Goal: Task Accomplishment & Management: Use online tool/utility

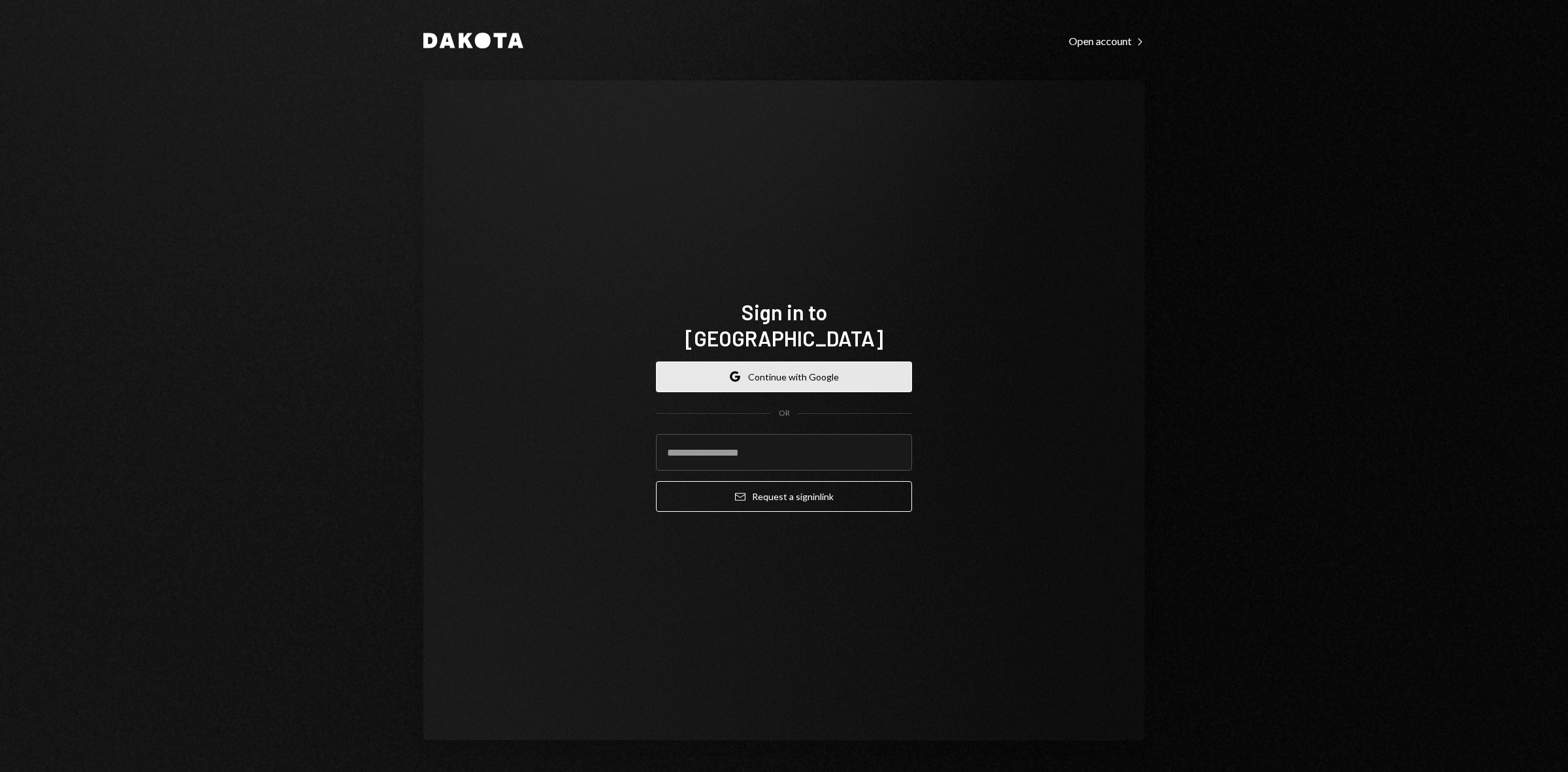
click at [794, 370] on button "Google Continue with Google" at bounding box center [784, 377] width 256 height 31
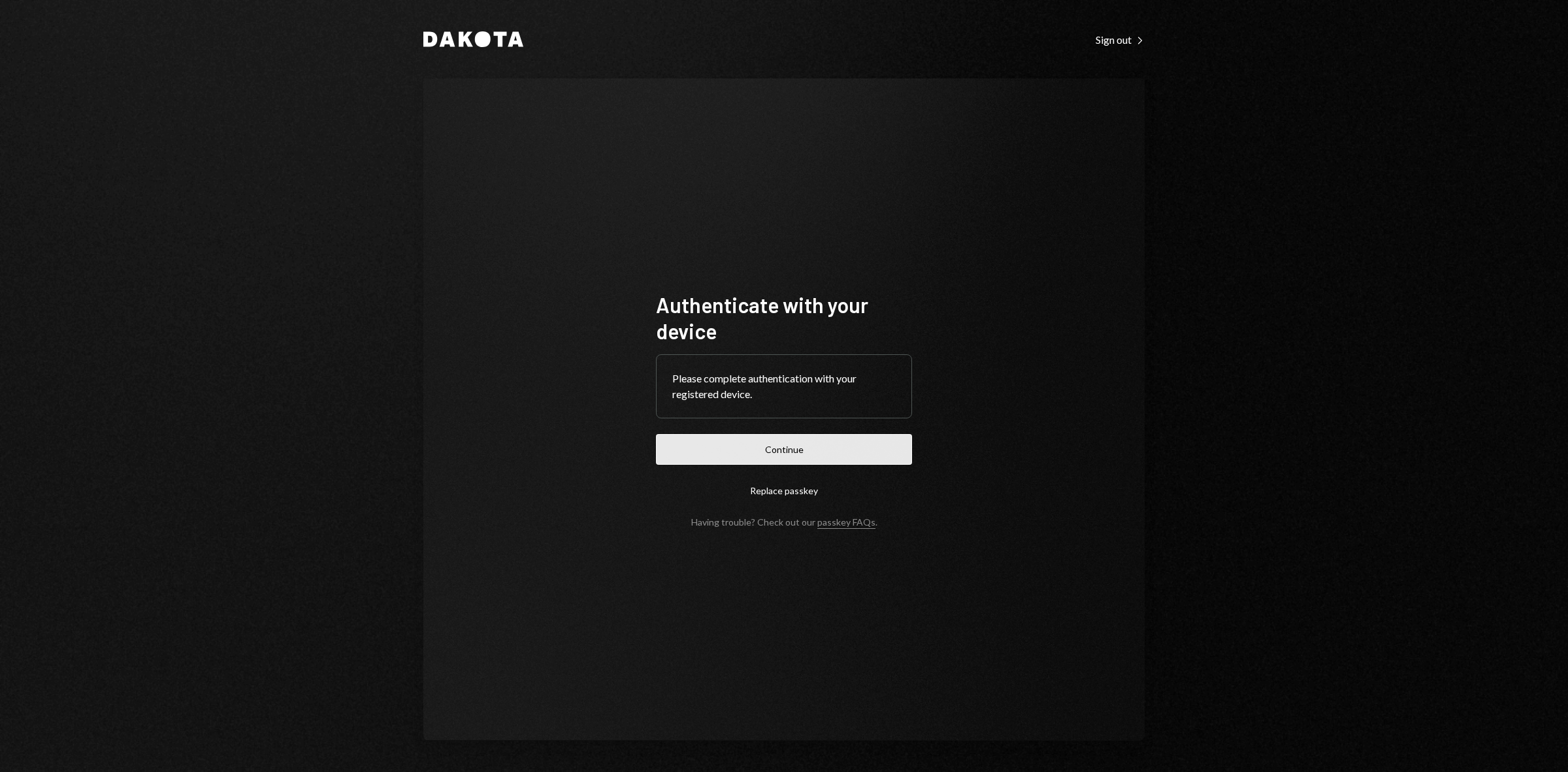
click at [808, 450] on button "Continue" at bounding box center [784, 450] width 256 height 31
click at [755, 454] on button "Continue" at bounding box center [784, 450] width 256 height 31
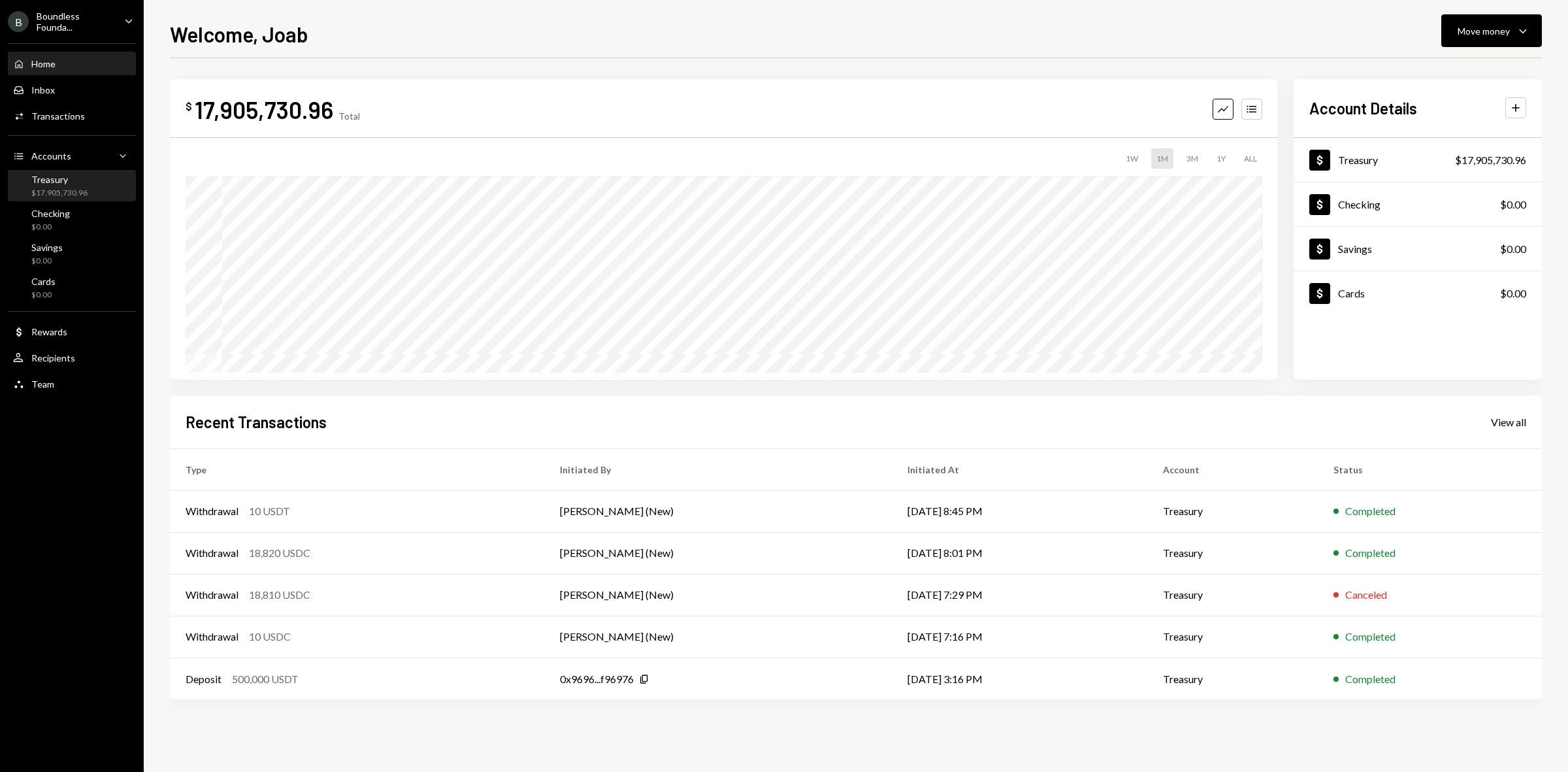
click at [78, 194] on div "$17,905,730.96" at bounding box center [59, 193] width 57 height 11
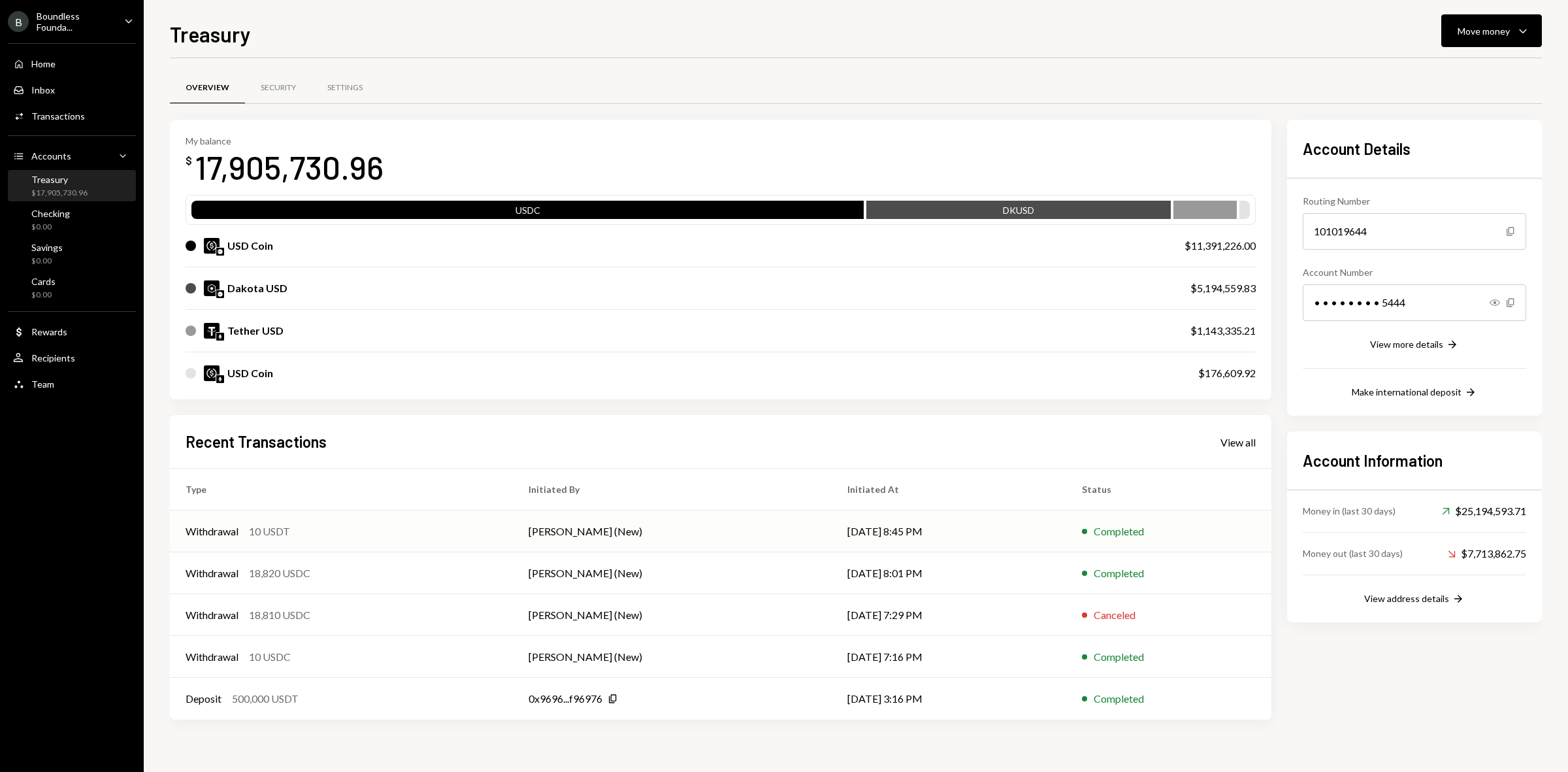
click at [366, 533] on div "Withdrawal 10 USDT" at bounding box center [341, 531] width 312 height 15
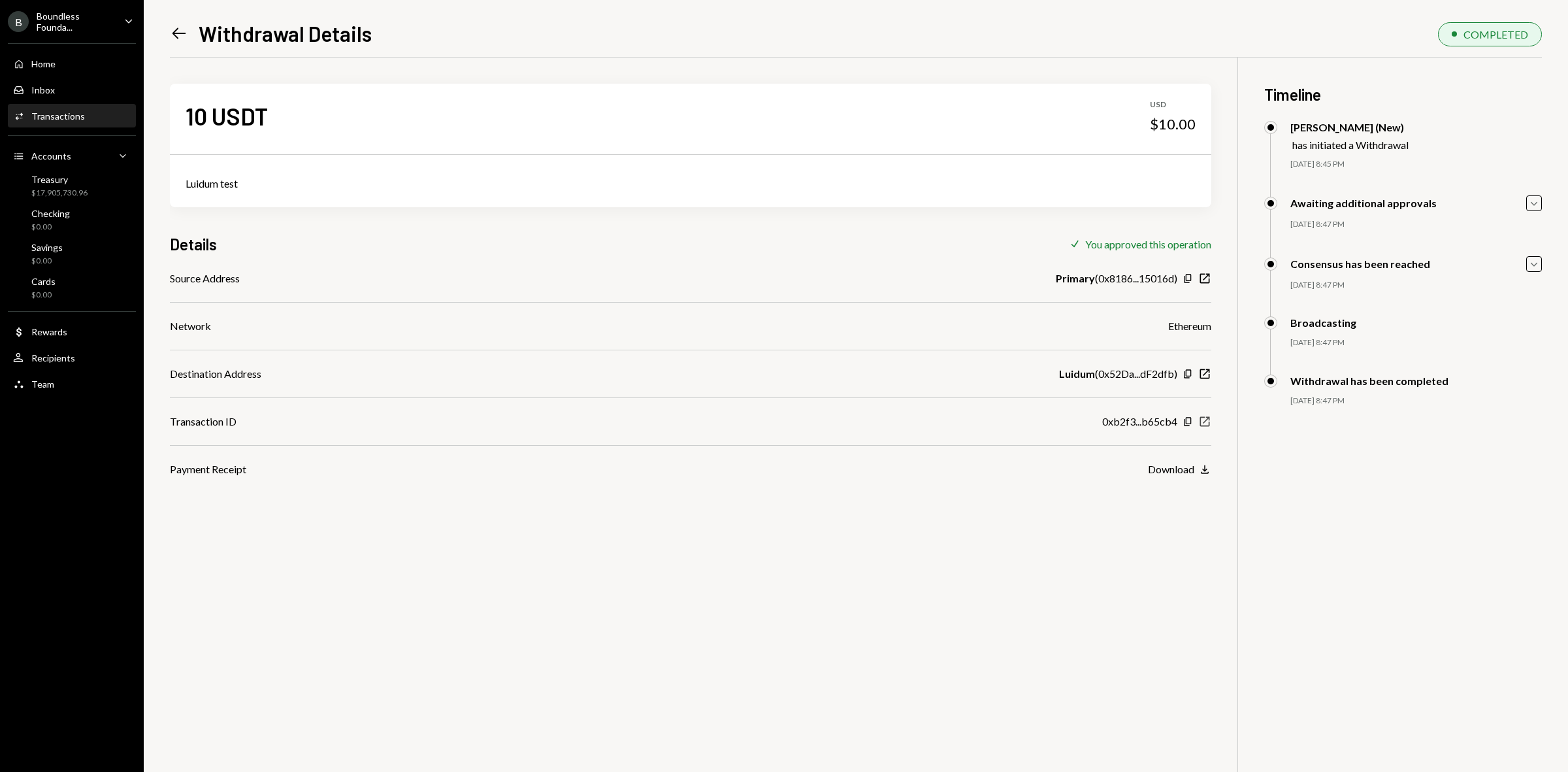
click at [1204, 419] on icon "New Window" at bounding box center [1204, 422] width 13 height 13
click at [77, 181] on div "Treasury" at bounding box center [59, 179] width 57 height 11
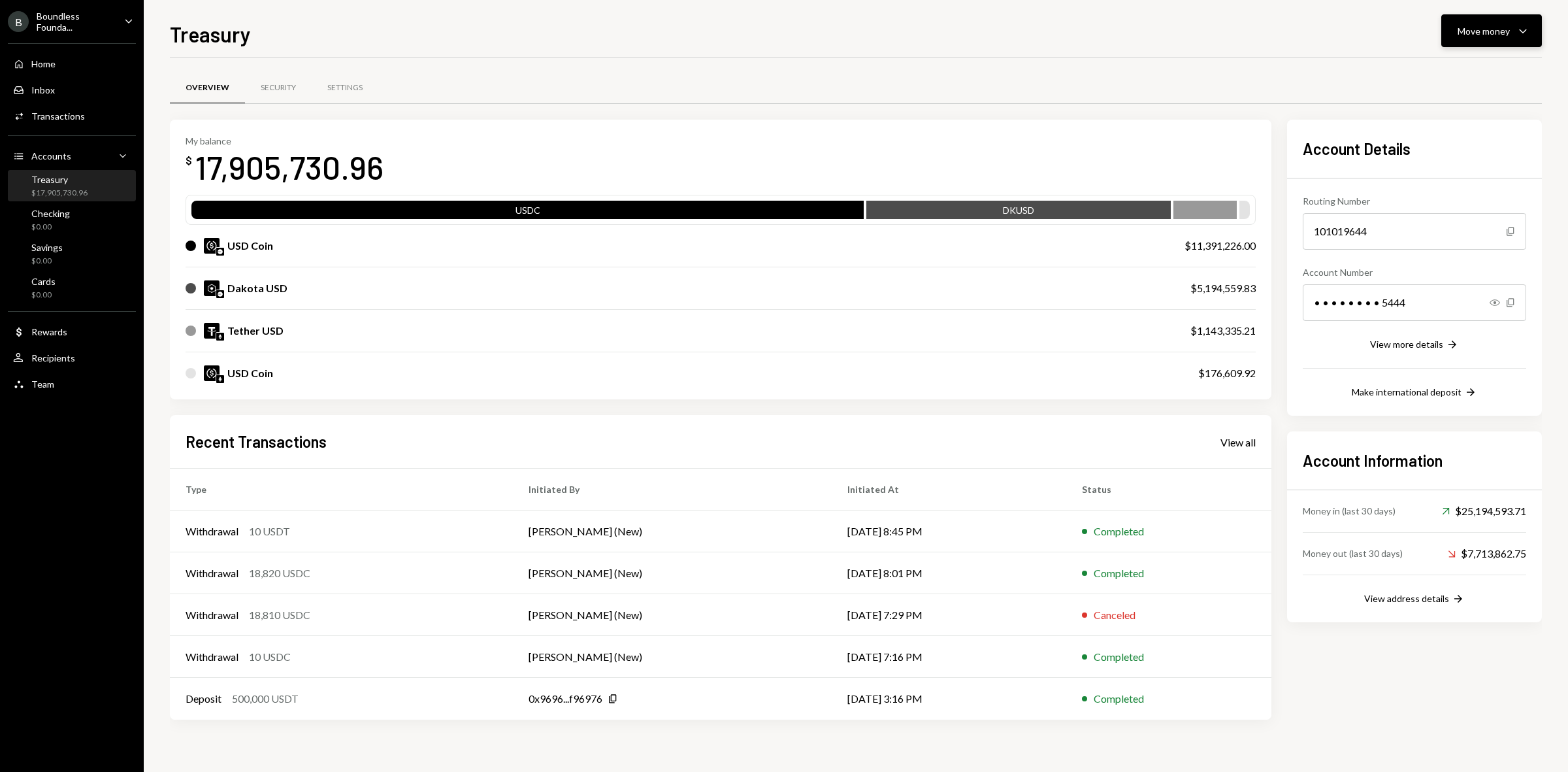
click at [1484, 33] on div "Move money" at bounding box center [1484, 31] width 52 height 14
click at [1444, 61] on div "Withdraw Send" at bounding box center [1471, 71] width 130 height 29
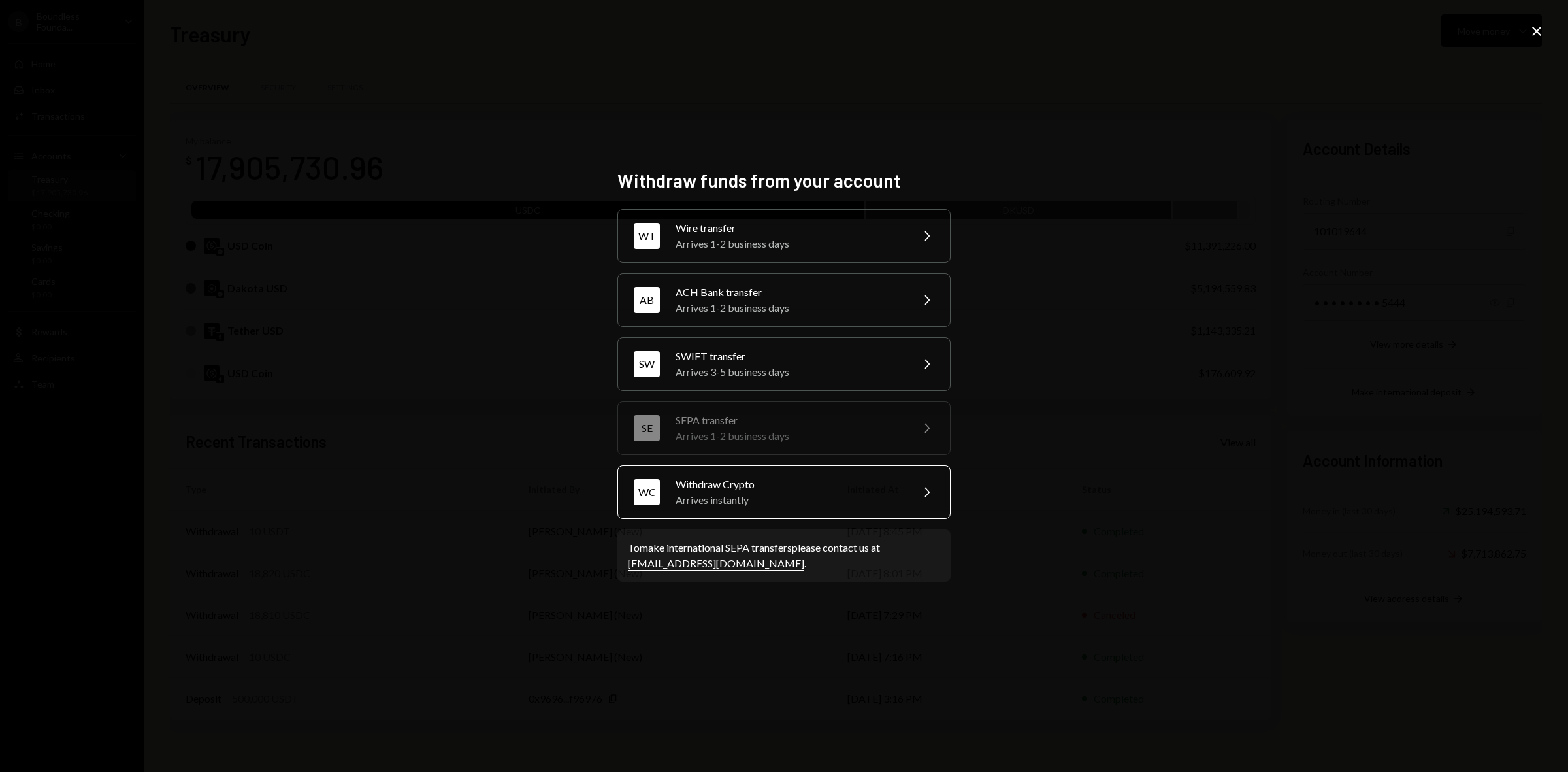
click at [814, 497] on div "Arrives instantly" at bounding box center [789, 500] width 227 height 15
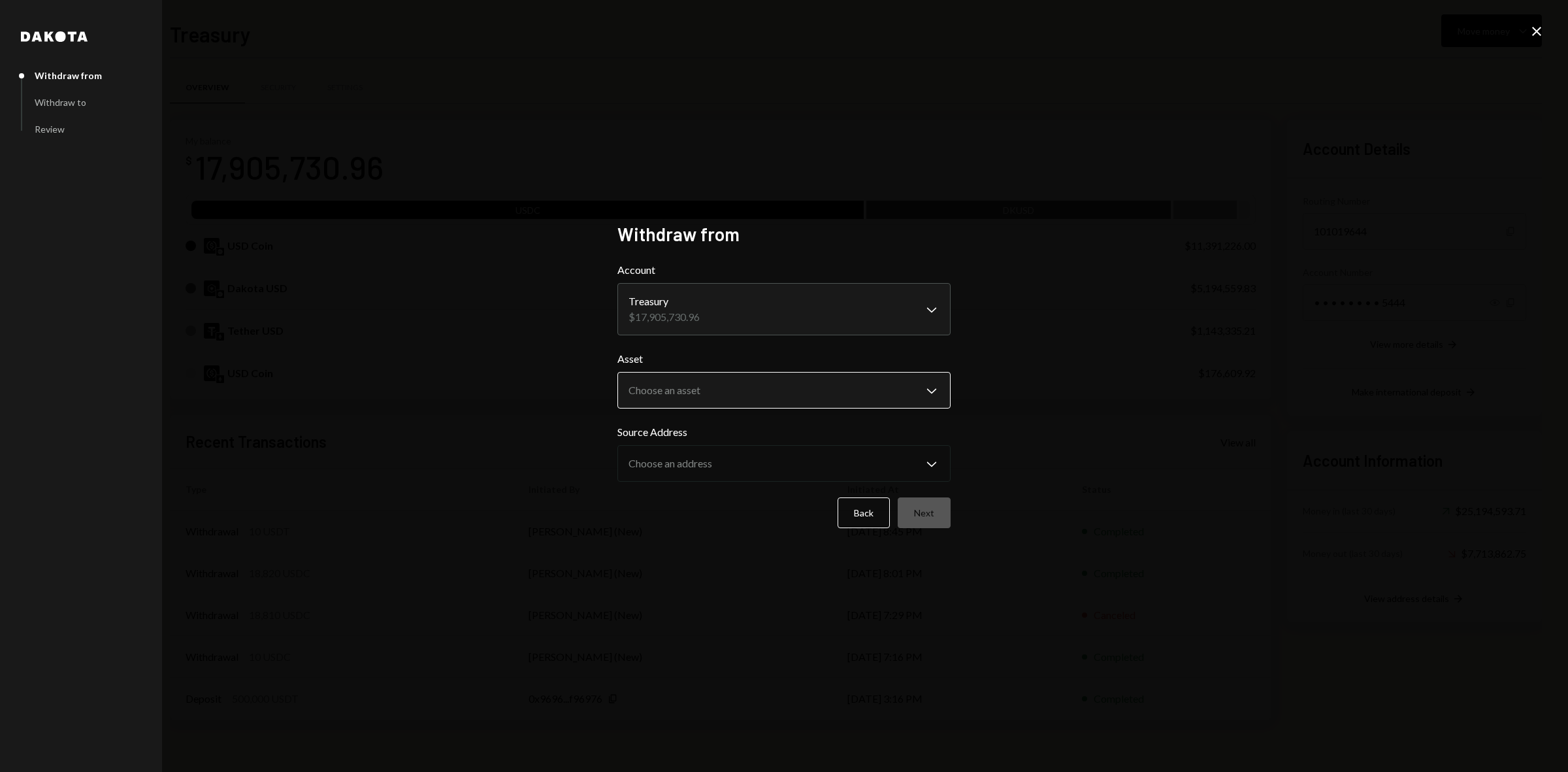
click at [791, 401] on body "B Boundless Founda... Caret Down Home Home Inbox Inbox Activities Transactions …" at bounding box center [784, 386] width 1568 height 772
select select "****"
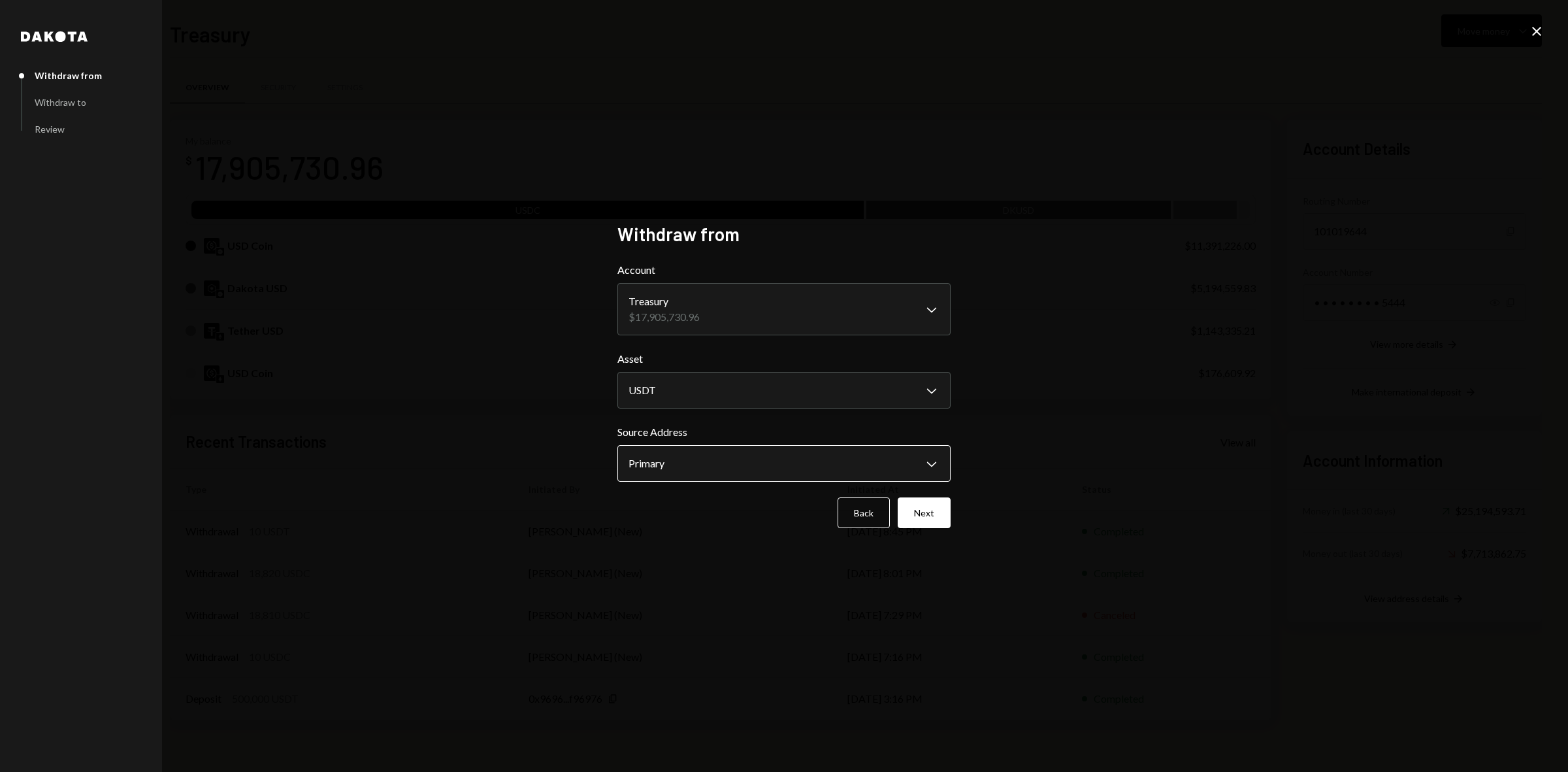
click at [702, 468] on body "B Boundless Founda... Caret Down Home Home Inbox Inbox Activities Transactions …" at bounding box center [784, 386] width 1568 height 772
click at [921, 507] on button "Next" at bounding box center [924, 512] width 53 height 31
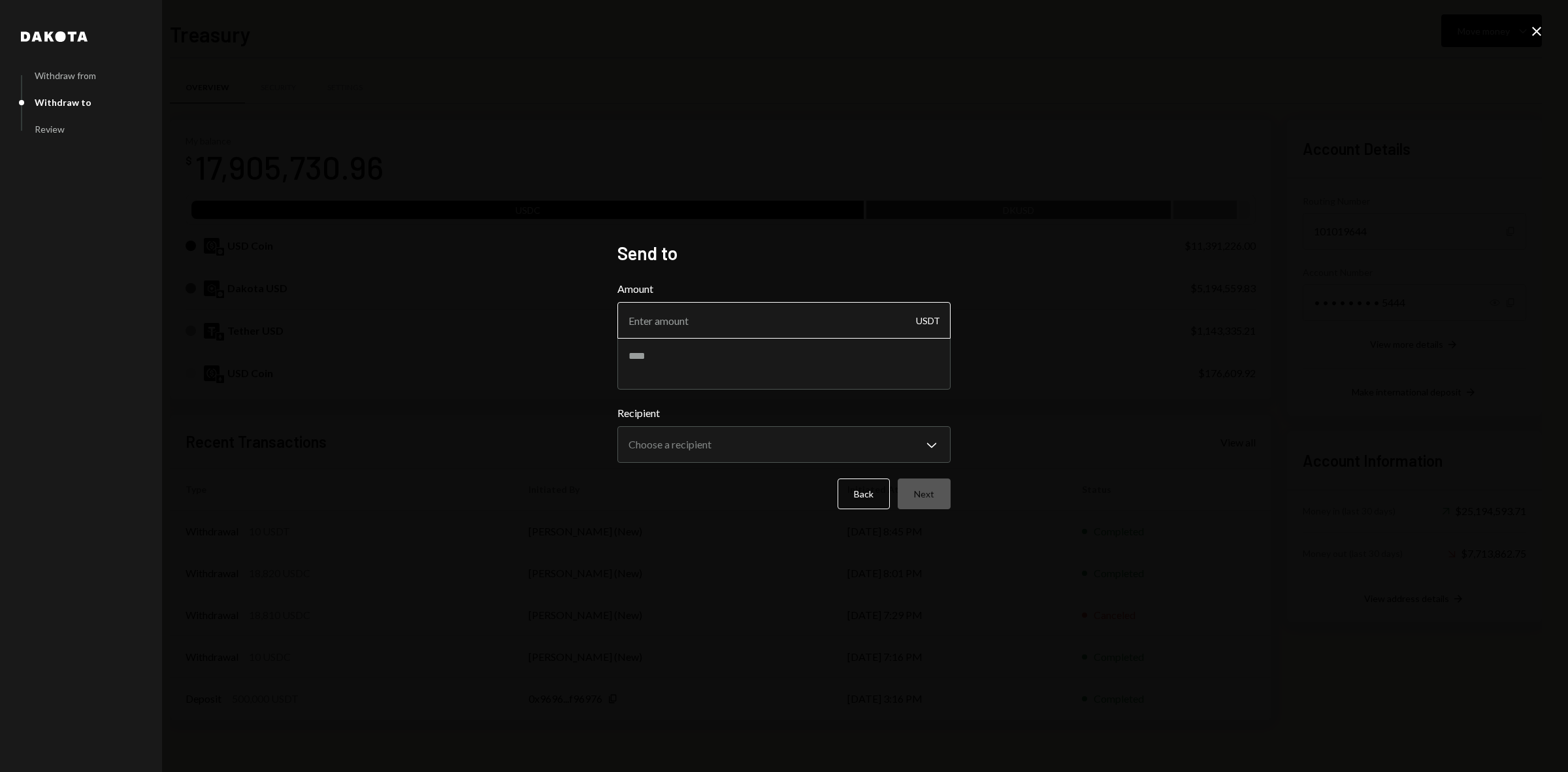
click at [711, 334] on input "Amount" at bounding box center [784, 320] width 333 height 36
type input "46361"
click at [680, 364] on textarea at bounding box center [784, 363] width 333 height 52
type textarea "**********"
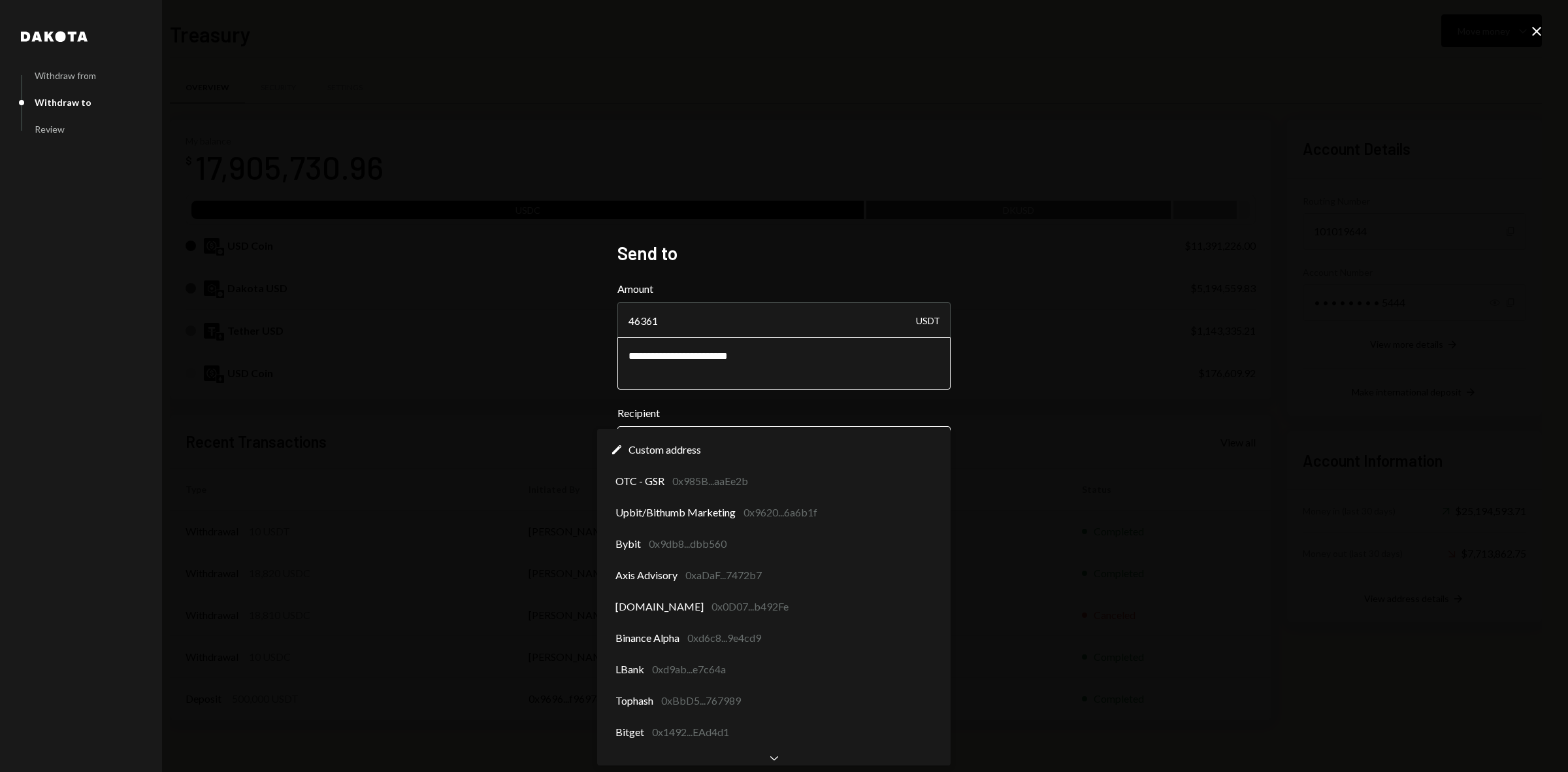
click at [789, 439] on body "B Boundless Founda... Caret Down Home Home Inbox Inbox Activities Transactions …" at bounding box center [784, 386] width 1568 height 772
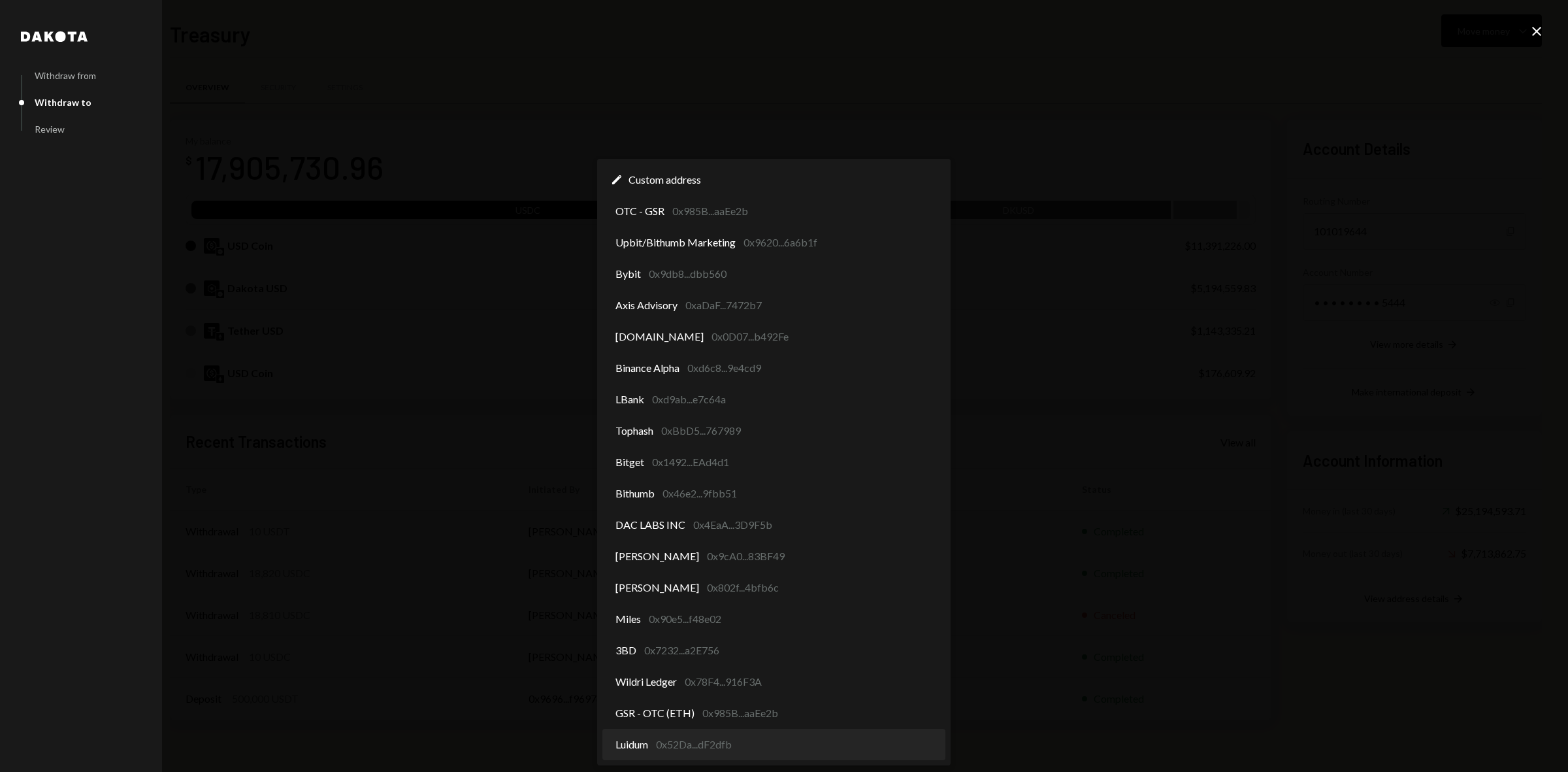
select select "**********"
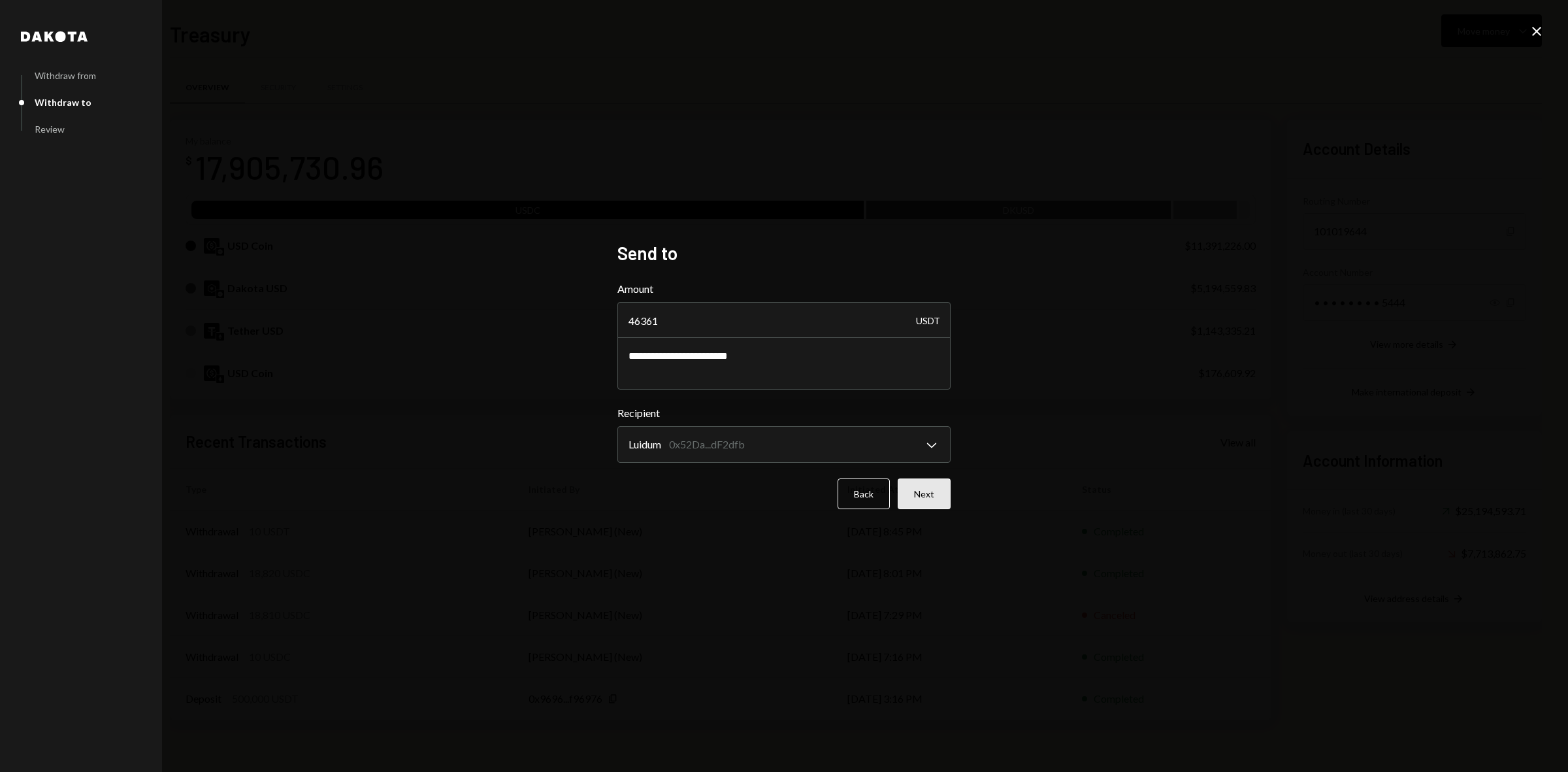
click at [920, 493] on button "Next" at bounding box center [924, 493] width 53 height 31
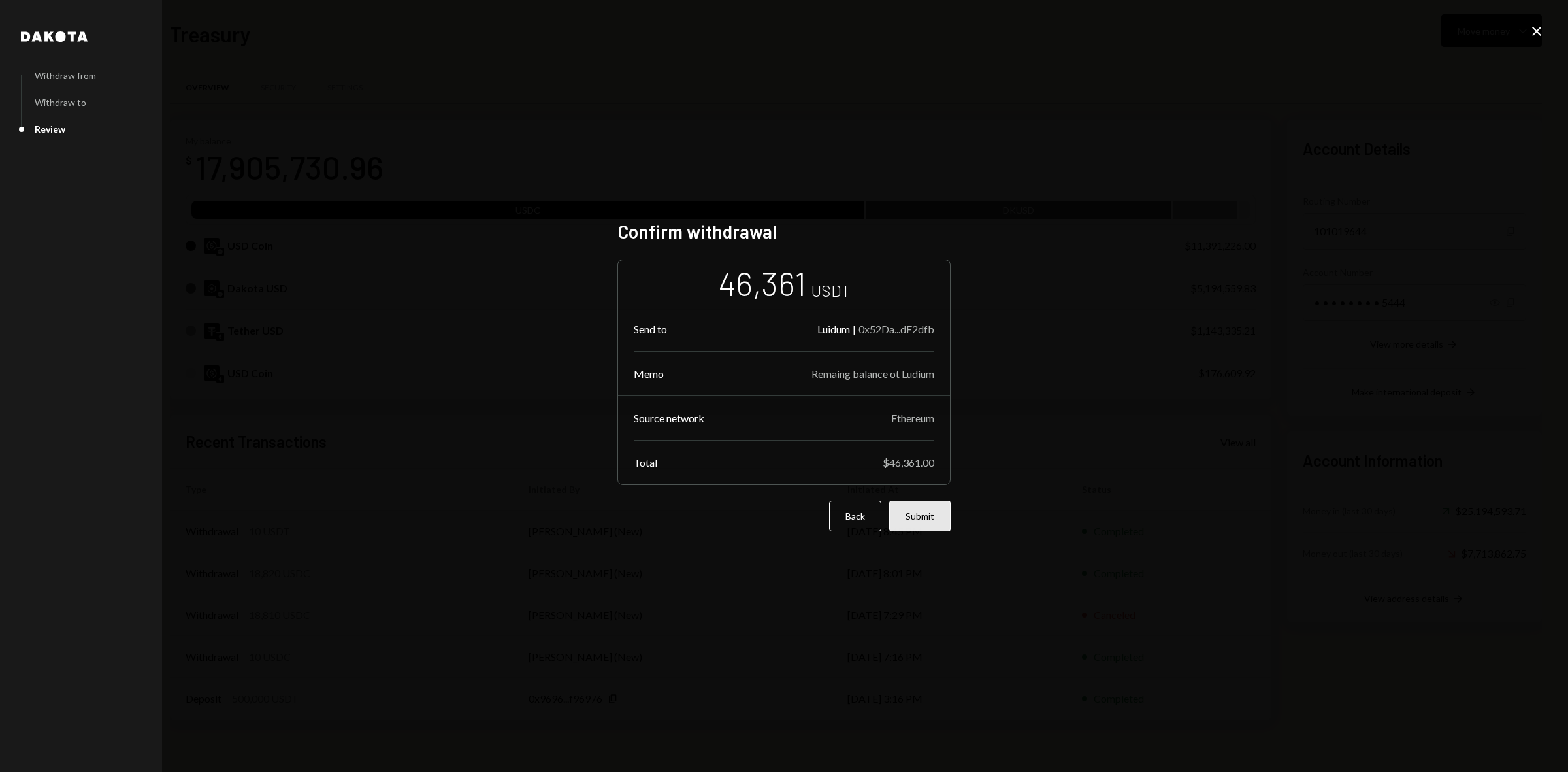
click at [915, 518] on button "Submit" at bounding box center [920, 516] width 61 height 31
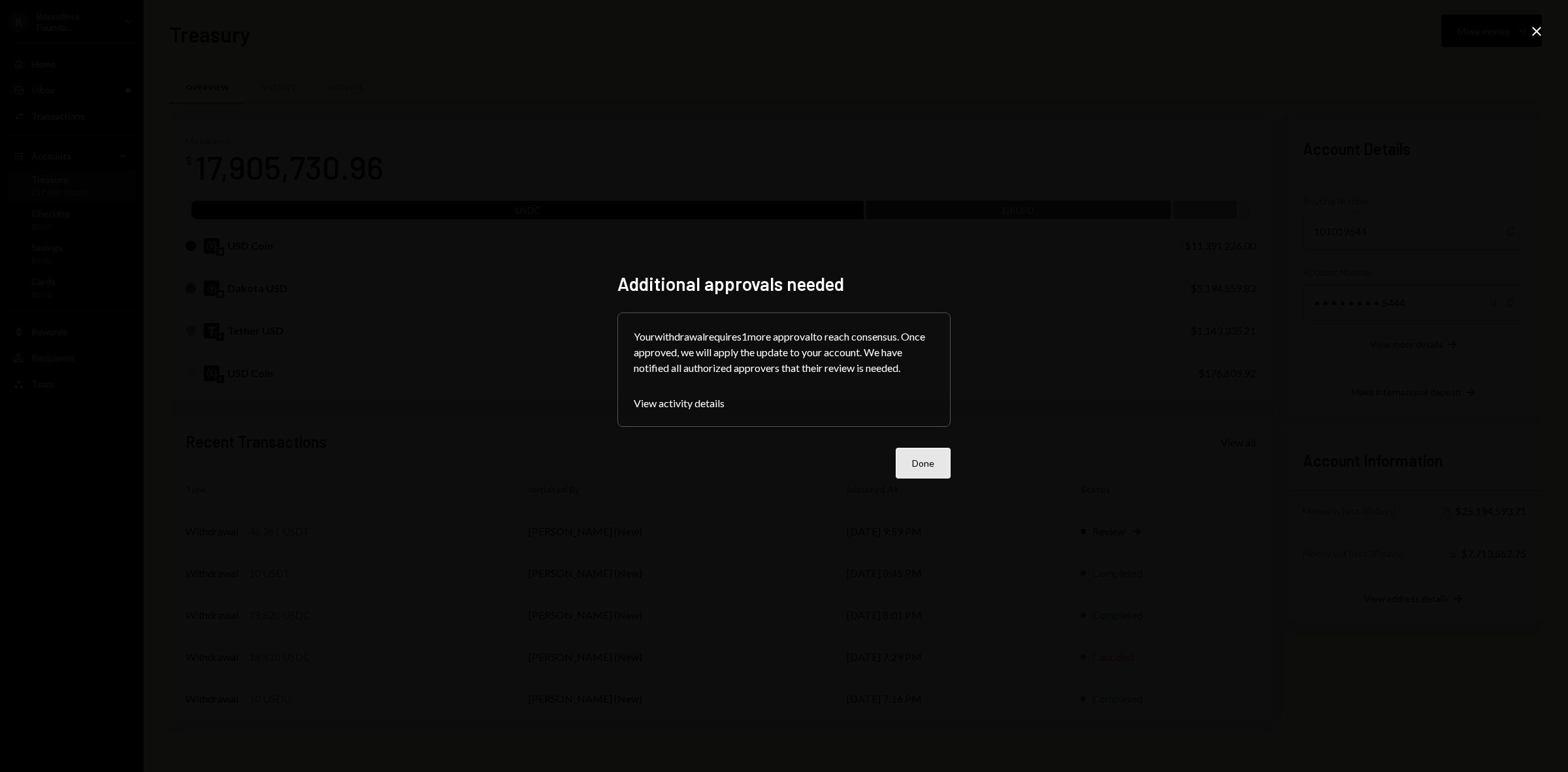
click at [938, 453] on button "Done" at bounding box center [923, 463] width 55 height 31
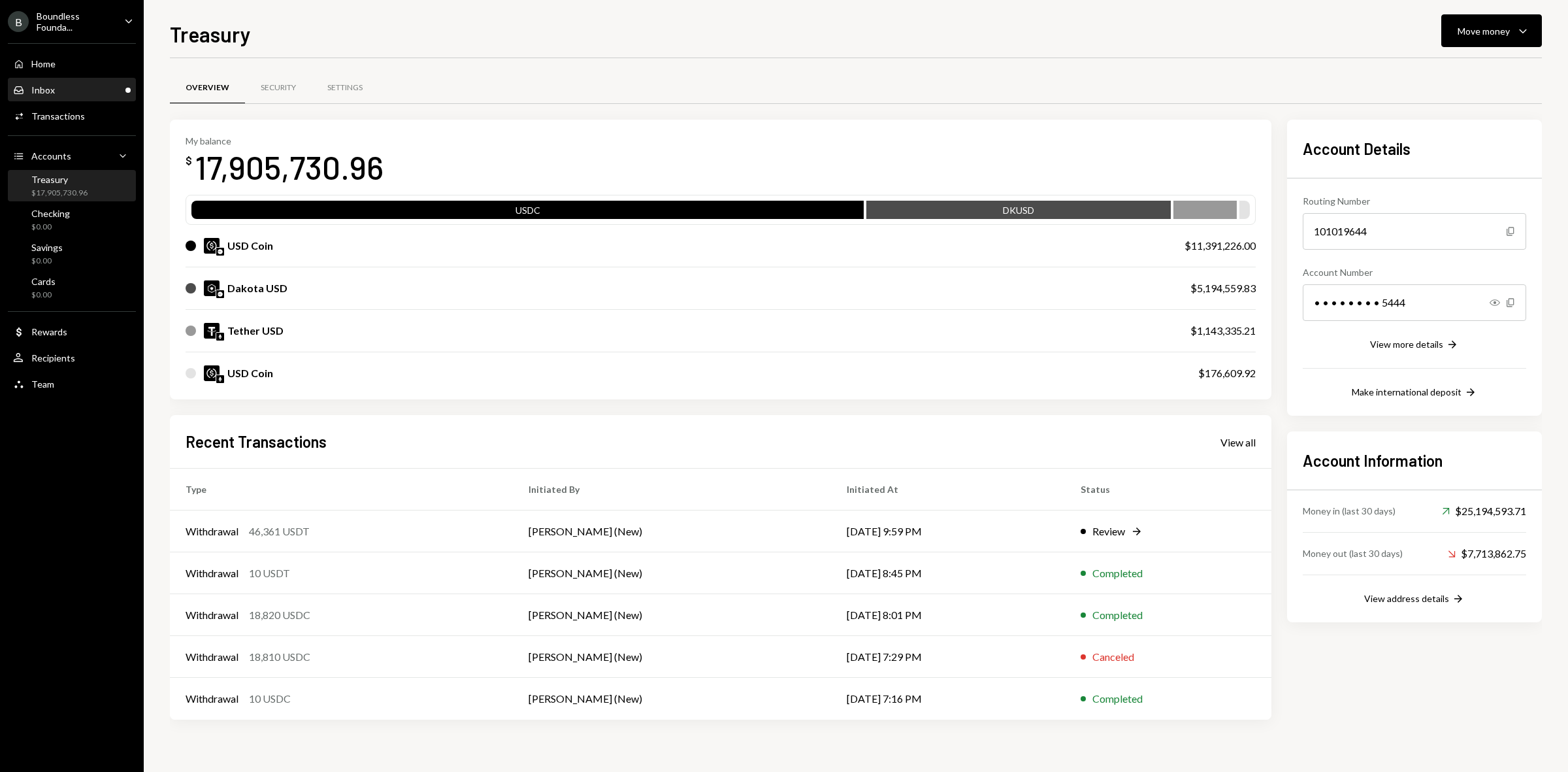
click at [28, 92] on div "Inbox Inbox" at bounding box center [34, 90] width 42 height 12
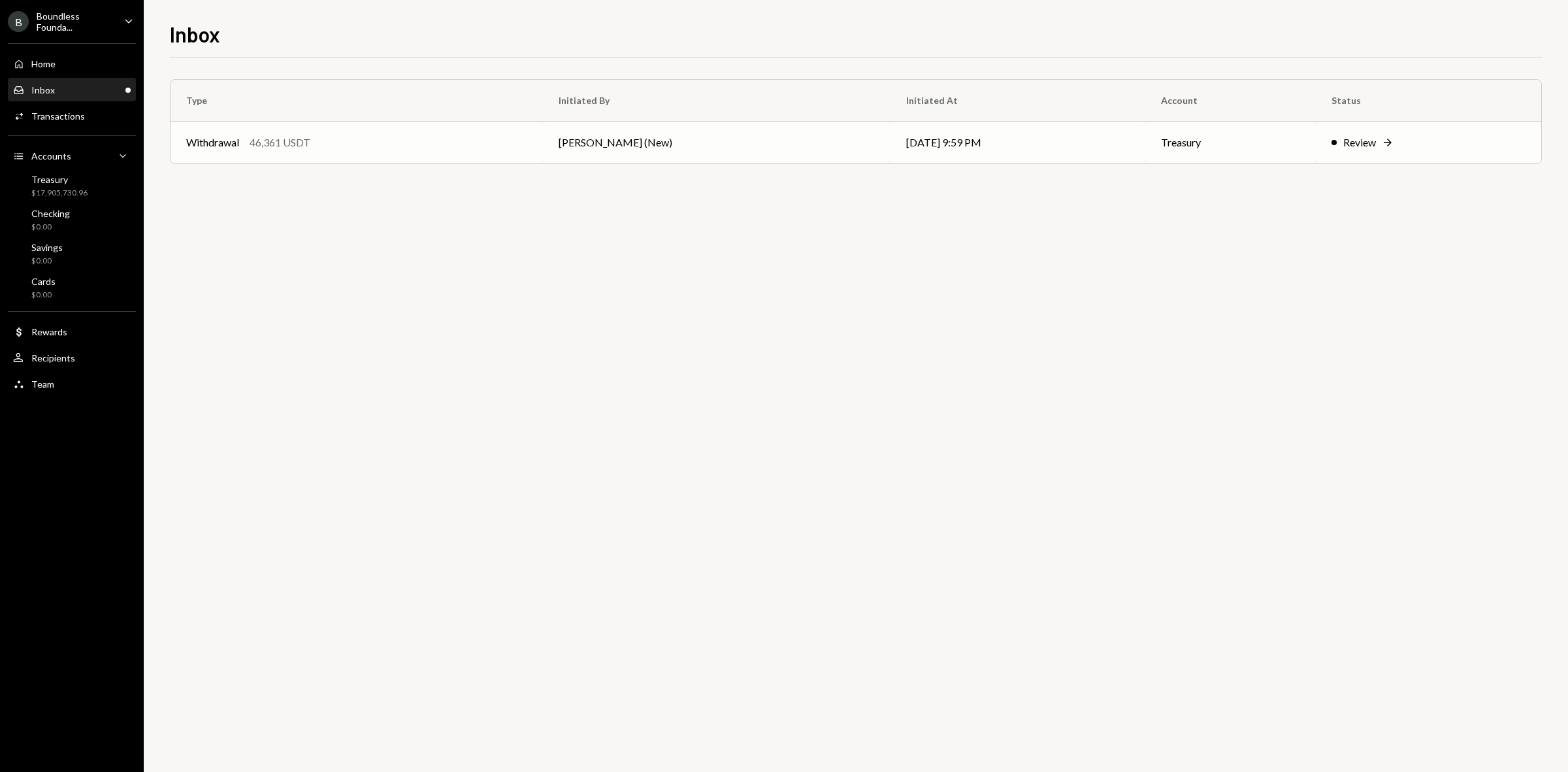
click at [890, 138] on td "[DATE] 9:59 PM" at bounding box center [1017, 142] width 255 height 42
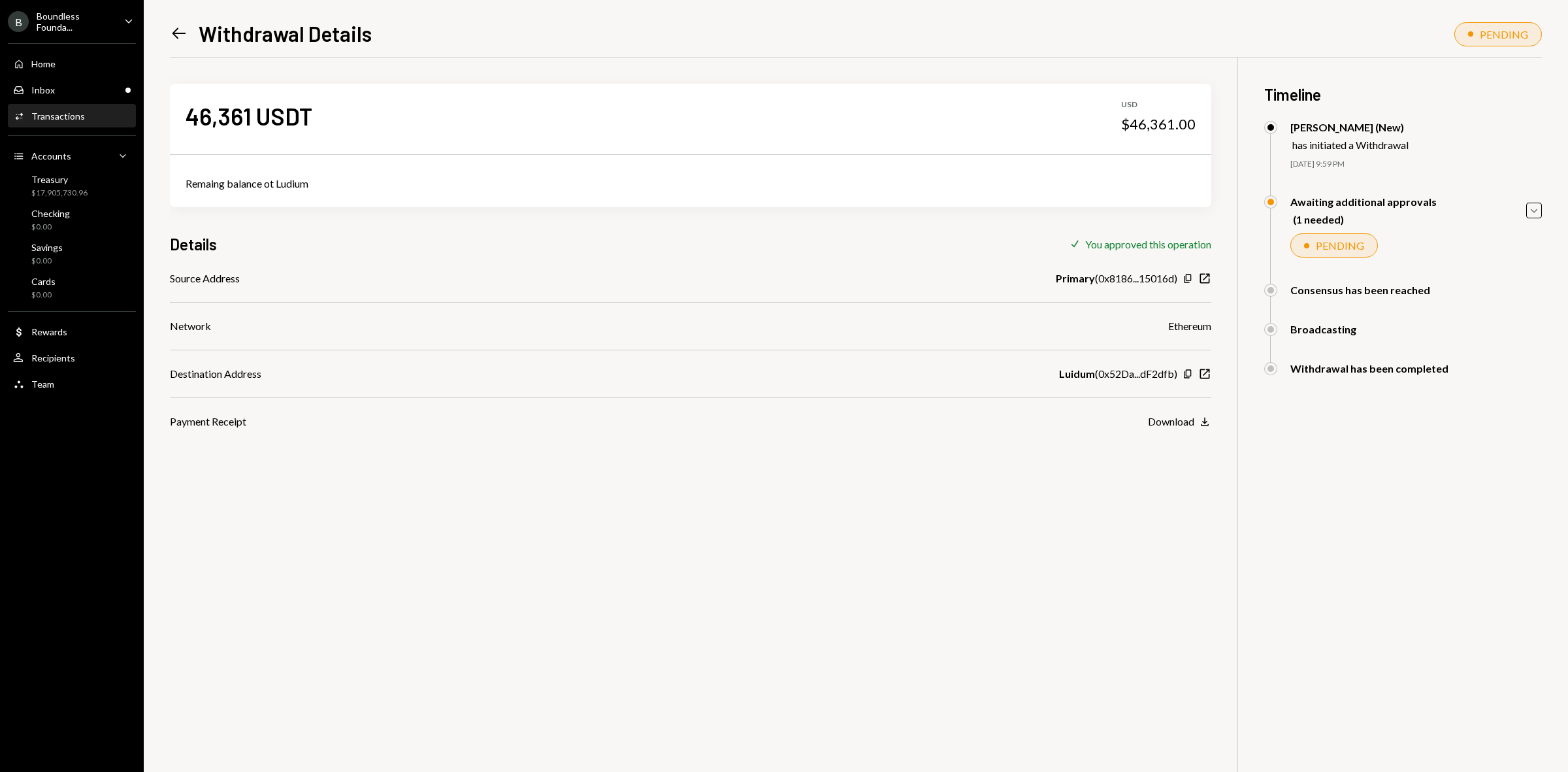
click at [107, 116] on div "Activities Transactions" at bounding box center [72, 116] width 118 height 12
